Goal: Information Seeking & Learning: Learn about a topic

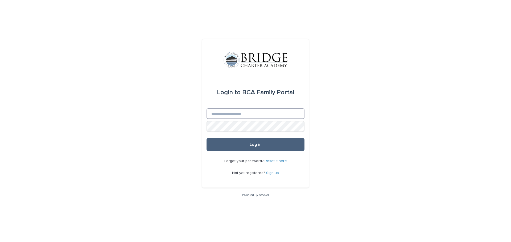
type input "**********"
click at [295, 139] on button "Log in" at bounding box center [255, 144] width 98 height 13
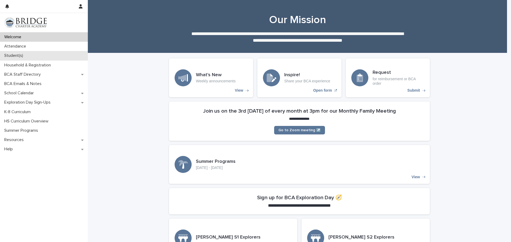
click at [48, 60] on div "Student(s)" at bounding box center [44, 55] width 88 height 9
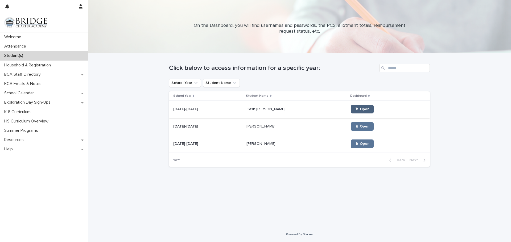
click at [355, 108] on span "🖱 Open" at bounding box center [362, 109] width 14 height 4
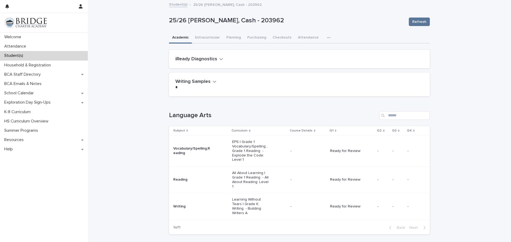
click at [239, 148] on p "EPS | Grade 1 Vocabulary/Spelling , Grade 1 Reading - Explode the Code: Level 1" at bounding box center [251, 151] width 38 height 22
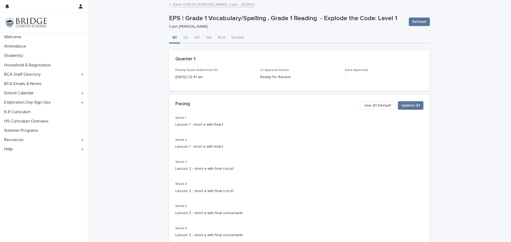
click at [175, 116] on span "Week 1" at bounding box center [180, 117] width 11 height 3
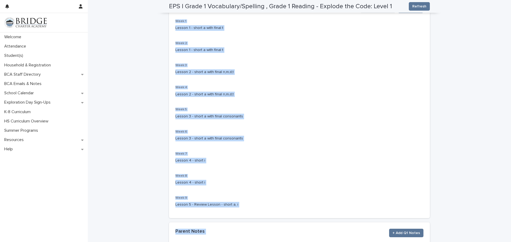
scroll to position [93, 0]
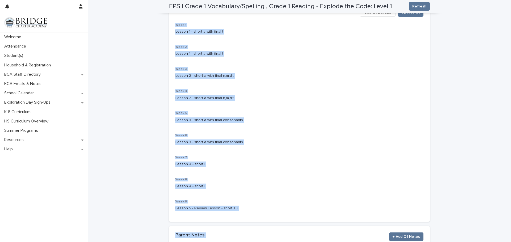
click at [505, 192] on div "**********" at bounding box center [299, 104] width 423 height 395
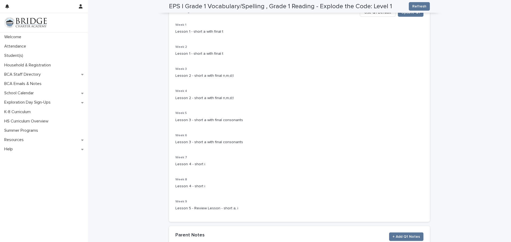
click at [222, 207] on p "Lesson 5 - Review Lesson - short a, i" at bounding box center [299, 209] width 248 height 6
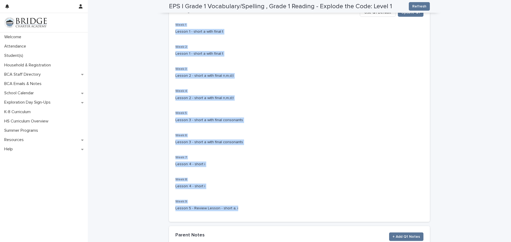
drag, startPoint x: 232, startPoint y: 208, endPoint x: 173, endPoint y: 25, distance: 192.5
click at [173, 25] on div "Week 1 Lesson 1 - short a with final t Week 2 Lesson 1 - short a with final t W…" at bounding box center [299, 122] width 261 height 199
copy div "Week 1 Lesson 1 - short a with final t Week 2 Lesson 1 - short a with final t W…"
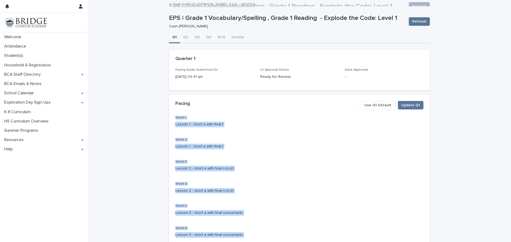
scroll to position [0, 0]
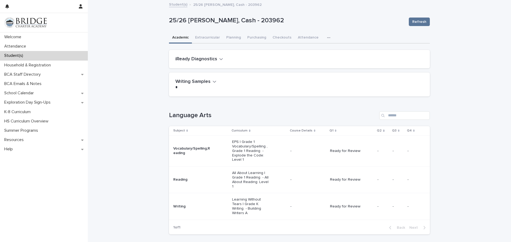
click at [244, 179] on p "All About Learning | Grade 1 Reading - All About Reading: Level 1" at bounding box center [251, 180] width 38 height 18
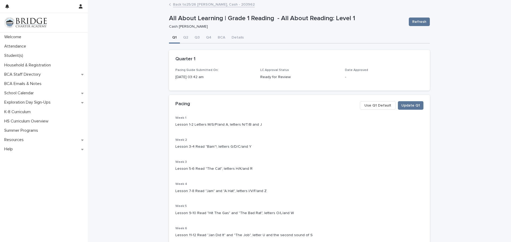
click at [178, 119] on span "Week 1" at bounding box center [180, 117] width 11 height 3
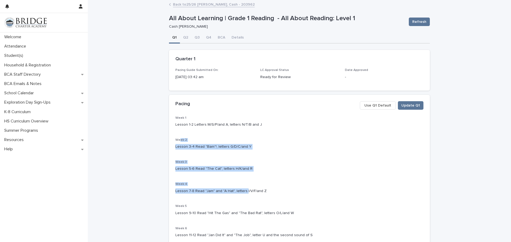
drag, startPoint x: 178, startPoint y: 138, endPoint x: 243, endPoint y: 191, distance: 83.5
click at [243, 191] on div "Week 1 Lesson 1-2 Letters M/S/P/and A, letters N/T/B and J Week 2 Lesson 3-4 Re…" at bounding box center [299, 212] width 248 height 193
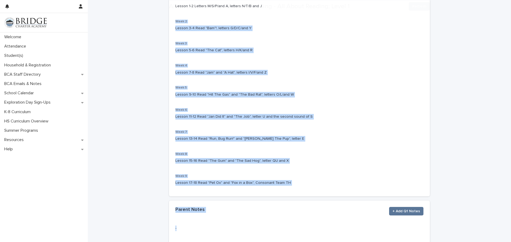
scroll to position [168, 0]
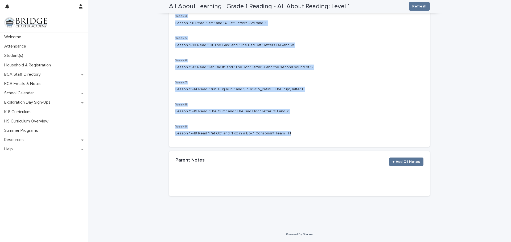
drag, startPoint x: 173, startPoint y: 139, endPoint x: 290, endPoint y: 134, distance: 116.4
click at [290, 134] on div "Week 1 Lesson 1-2 Letters M/S/P/and A, letters N/T/B and J Week 2 Lesson 3-4 Re…" at bounding box center [299, 44] width 248 height 193
copy div "Week 2 Lesson 3-4 Read "Bam"!, letters G/D/C/and Y Week 3 Lesson 5-6 Read "The …"
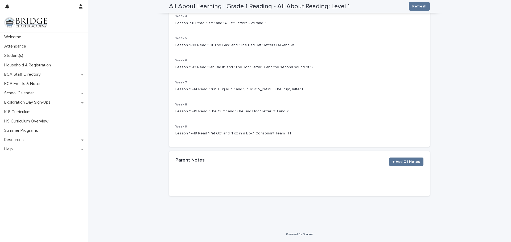
drag, startPoint x: 176, startPoint y: 120, endPoint x: 181, endPoint y: 121, distance: 5.0
click at [181, 121] on div "Week 1 Lesson 1-2 Letters M/S/P/and A, letters N/T/B and J Week 2 Lesson 3-4 Re…" at bounding box center [299, 44] width 248 height 193
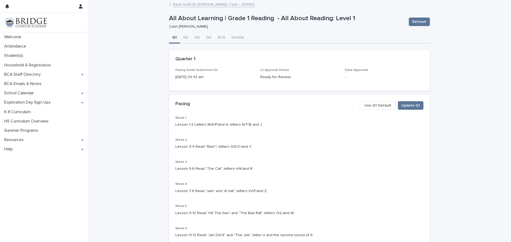
click at [175, 110] on div "Pacing Update Q1 Use Q1 Default" at bounding box center [299, 105] width 248 height 9
drag, startPoint x: 173, startPoint y: 118, endPoint x: 264, endPoint y: 126, distance: 91.1
click at [264, 126] on div "Week 1 Lesson 1-2 Letters M/S/P/and A, letters N/T/B and J" at bounding box center [299, 124] width 248 height 16
click at [175, 117] on span "Week 1" at bounding box center [180, 117] width 11 height 3
drag, startPoint x: 174, startPoint y: 118, endPoint x: 258, endPoint y: 128, distance: 84.6
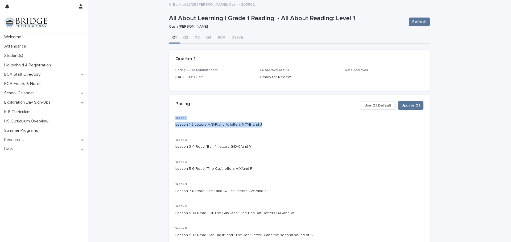
click at [258, 128] on div "Week 1 Lesson 1-2 Letters M/S/P/and A, letters N/T/B and J" at bounding box center [299, 124] width 248 height 16
copy div "Week 1 Lesson 1-2 Letters M/S/P/and A, letters N/T/B and J"
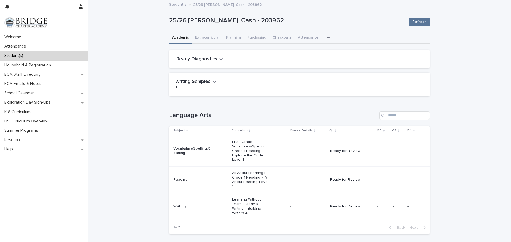
click at [243, 200] on p "Learning Without Tears | Grade K Writing - Building Writers A" at bounding box center [251, 207] width 38 height 18
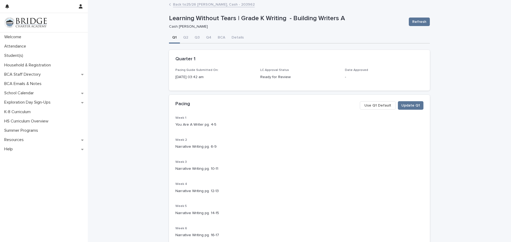
click at [175, 118] on span "Week 1" at bounding box center [180, 117] width 11 height 3
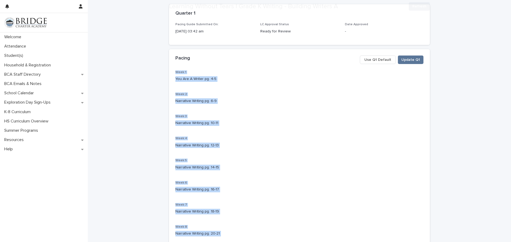
scroll to position [168, 0]
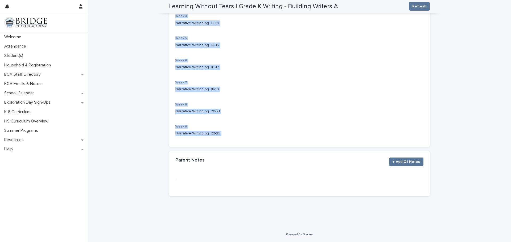
drag, startPoint x: 173, startPoint y: 118, endPoint x: 227, endPoint y: 132, distance: 55.2
click at [227, 132] on div "Week 1 You Are A Writer pg. 4-5 Week 2 Narrative Writing pg. 6-9 Week 3 Narrati…" at bounding box center [299, 44] width 248 height 193
copy div "Week 1 You Are A Writer pg. 4-5 Week 2 Narrative Writing pg. 6-9 Week 3 Narrati…"
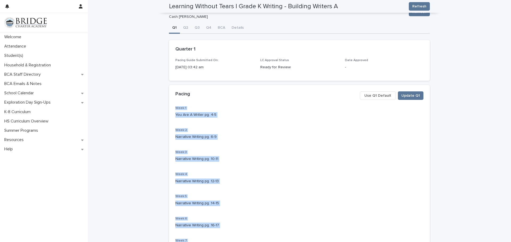
scroll to position [0, 0]
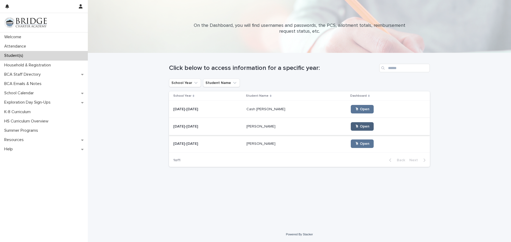
click at [354, 125] on link "🖱 Open" at bounding box center [362, 126] width 23 height 9
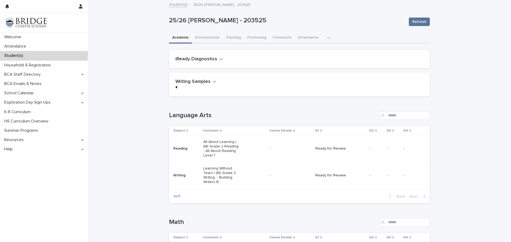
click at [218, 144] on p "All About Learning | (M) Grade 2 Reading - All About Reading Level 1" at bounding box center [222, 149] width 38 height 18
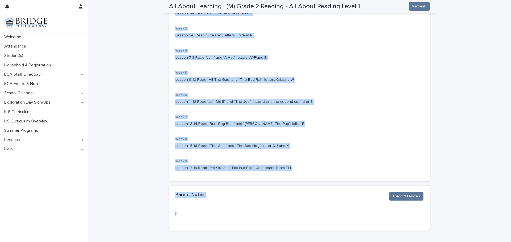
scroll to position [168, 0]
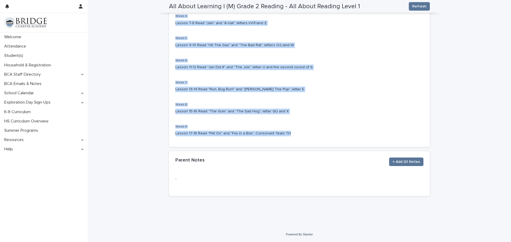
drag, startPoint x: 174, startPoint y: 117, endPoint x: 291, endPoint y: 132, distance: 118.2
click at [291, 132] on div "Week 1 Lesson 1-2 Letters M/S/P/and A, letters N/T/B and J Week 2 Lesson 3-4 Re…" at bounding box center [299, 44] width 248 height 193
copy div "Week 1 Lesson 1-2 Letters M/S/P/and A, letters N/T/B and J Week 2 Lesson 3-4 Re…"
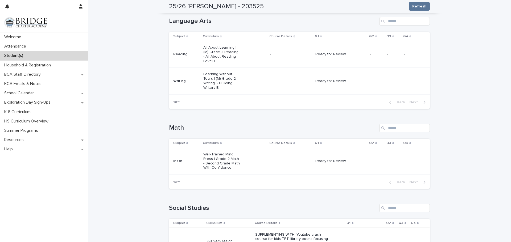
scroll to position [94, 0]
click at [222, 74] on p "Learning Without Tears | (M) Grade 2 Writing - Building Writers B" at bounding box center [222, 81] width 38 height 18
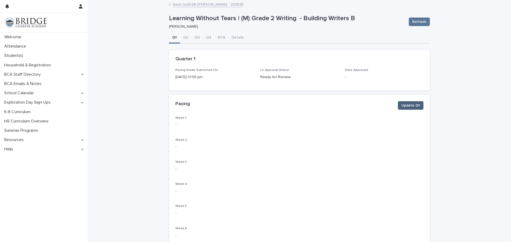
click at [406, 105] on span "Update Q1" at bounding box center [410, 105] width 19 height 5
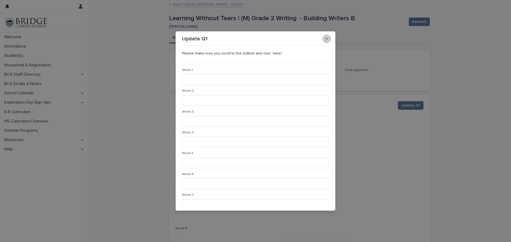
click at [324, 39] on button "button" at bounding box center [326, 39] width 9 height 9
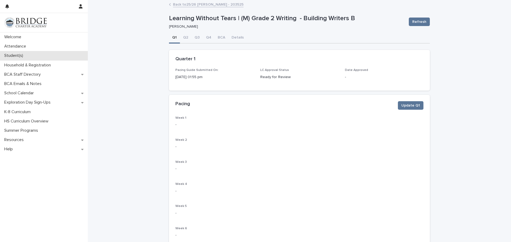
click at [18, 56] on p "Student(s)" at bounding box center [14, 55] width 25 height 5
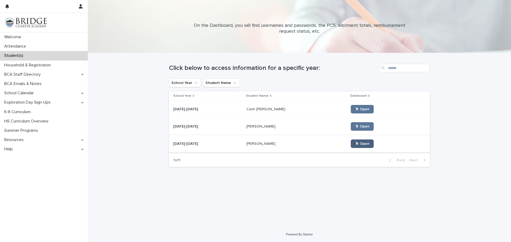
click at [355, 145] on span "🖱 Open" at bounding box center [362, 144] width 14 height 4
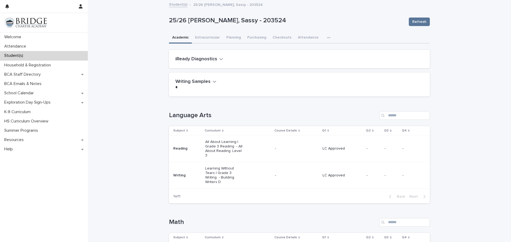
click at [218, 143] on p "All About Learning | Grade 3 Reading - All About Reading: Level 3" at bounding box center [224, 149] width 38 height 18
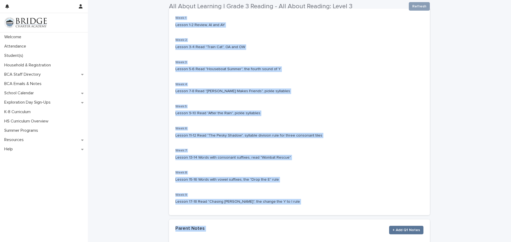
scroll to position [165, 0]
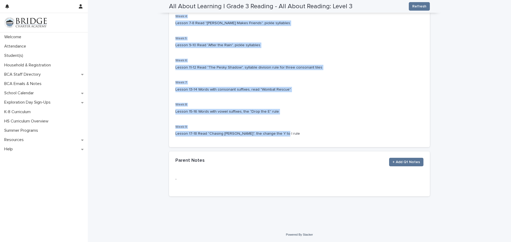
drag, startPoint x: 173, startPoint y: 116, endPoint x: 291, endPoint y: 133, distance: 119.3
click at [291, 133] on div "Week 1 Lesson 1-2 Review, AI and AY Week 2 Lesson 3-4 Read "Train Cat", OA and …" at bounding box center [299, 44] width 248 height 193
copy div "Week 1 Lesson 1-2 Review, AI and AY Week 2 Lesson 3-4 Read "Train Cat", OA and …"
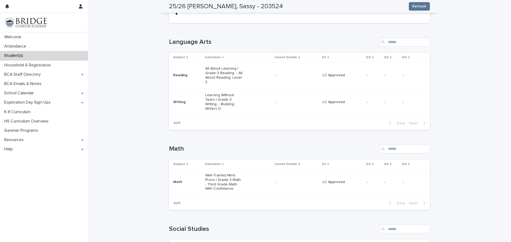
scroll to position [19, 0]
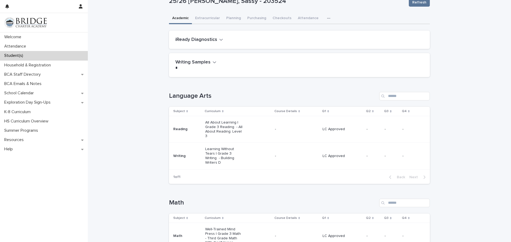
click at [214, 147] on p "Learning Without Tears | Grade 3 Writing - Building Writers D" at bounding box center [224, 156] width 38 height 18
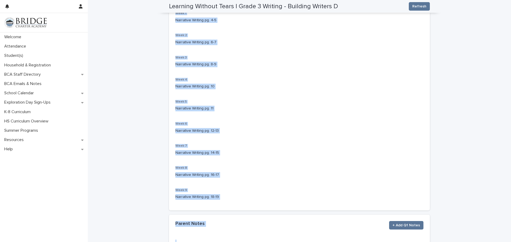
scroll to position [112, 0]
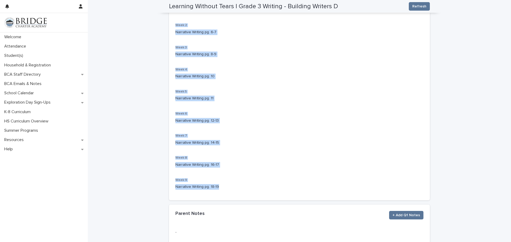
drag, startPoint x: 173, startPoint y: 115, endPoint x: 257, endPoint y: 190, distance: 112.6
click at [257, 190] on div "Week 1 Narrative Writing pg. 4-5 Week 2 Narrative Writing pg. 6-7 Week 3 Narrat…" at bounding box center [299, 97] width 248 height 193
copy div "Week 1 Narrative Writing pg. 4-5 Week 2 Narrative Writing pg. 6-7 Week 3 Narrat…"
click at [55, 96] on div "School Calendar" at bounding box center [44, 93] width 88 height 9
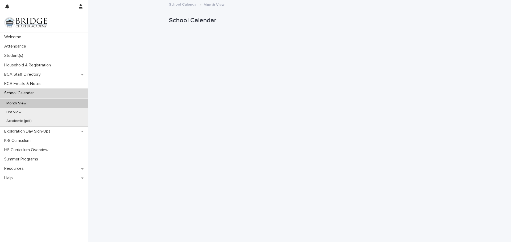
click at [53, 104] on div "Month View" at bounding box center [44, 103] width 88 height 9
click at [19, 103] on p "Month View" at bounding box center [16, 103] width 28 height 5
click at [22, 92] on p "School Calendar" at bounding box center [20, 93] width 36 height 5
